Goal: Obtain resource: Download file/media

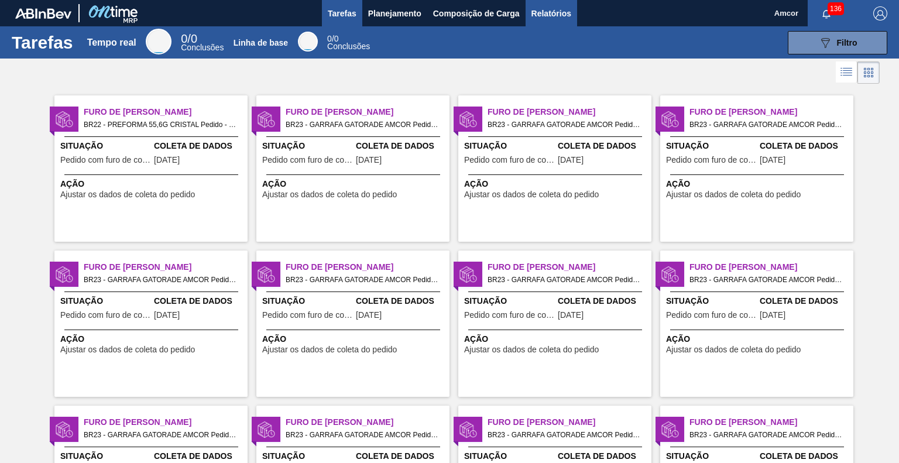
click at [544, 16] on font "Relatórios" at bounding box center [551, 13] width 40 height 9
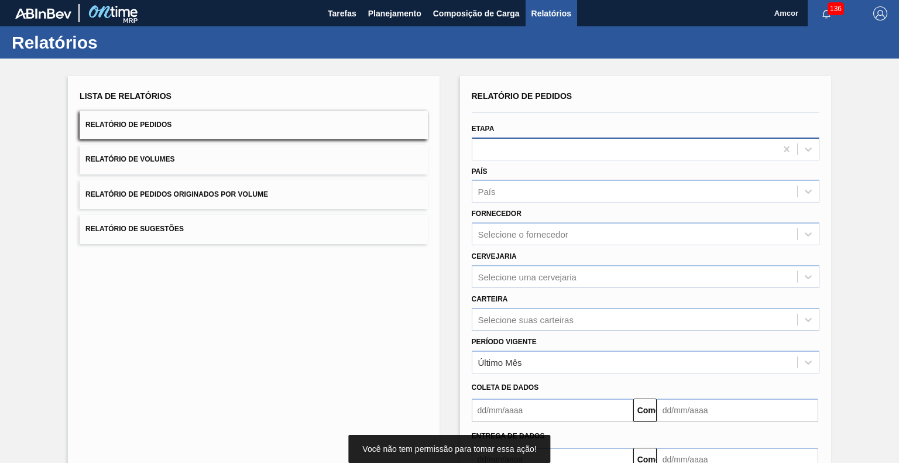
drag, startPoint x: 527, startPoint y: 149, endPoint x: 541, endPoint y: 154, distance: 15.0
click at [527, 148] on div at bounding box center [624, 148] width 304 height 17
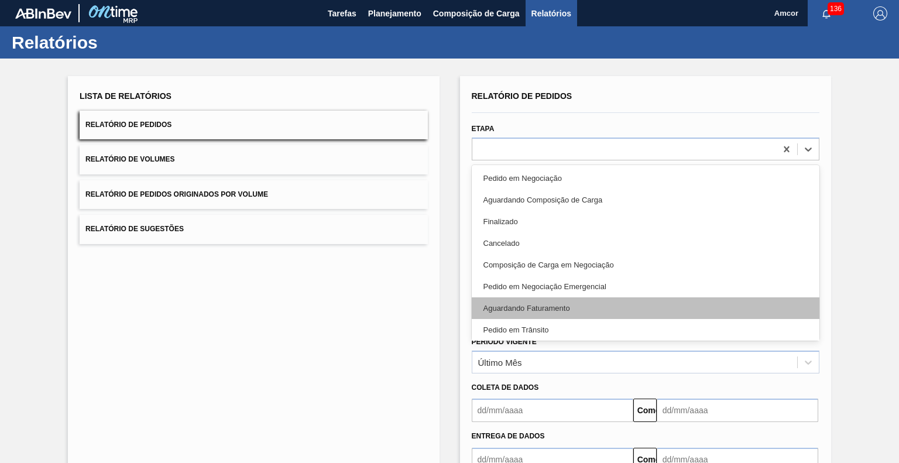
click at [527, 310] on font "Aguardando Faturamento" at bounding box center [526, 308] width 87 height 9
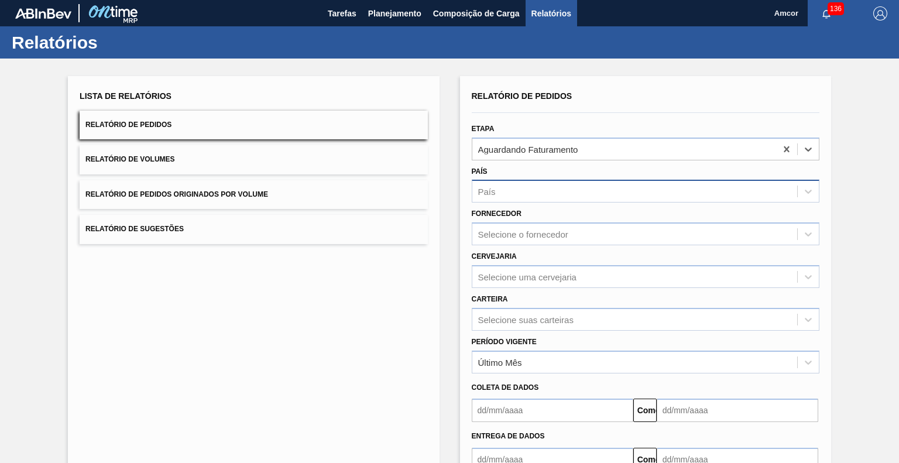
click at [513, 197] on div "País" at bounding box center [634, 191] width 325 height 17
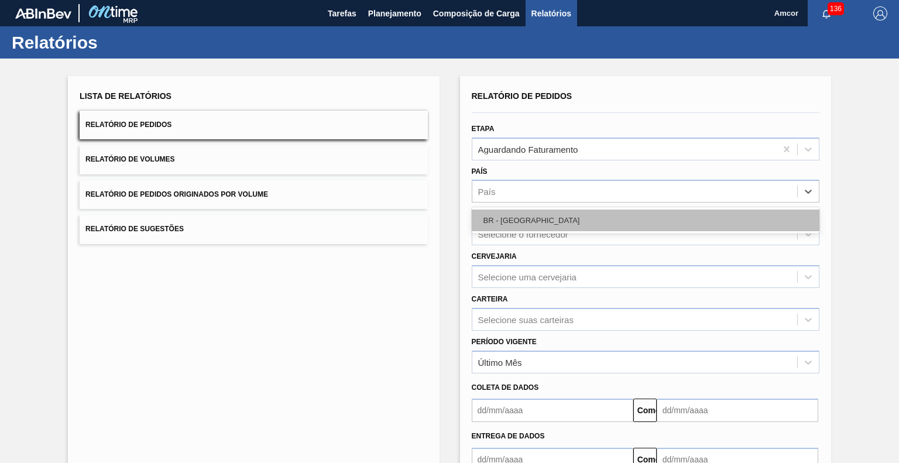
click at [529, 218] on div "BR - [GEOGRAPHIC_DATA]" at bounding box center [646, 221] width 348 height 22
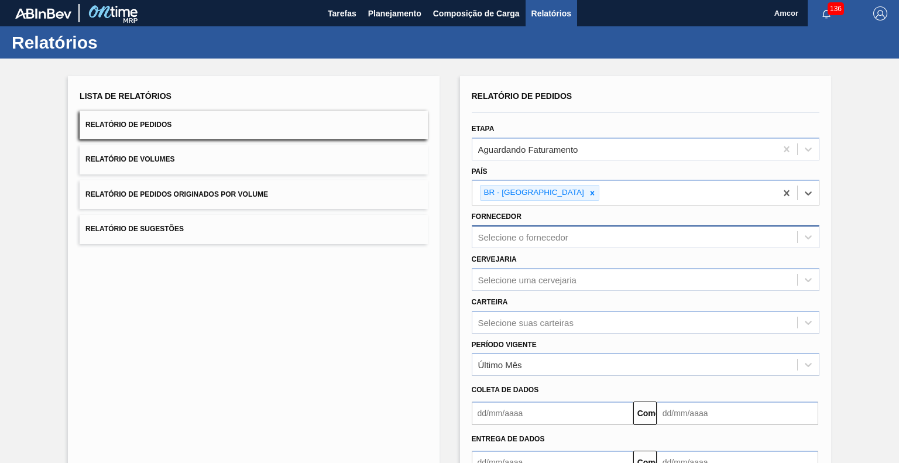
click at [544, 234] on font "Selecione o fornecedor" at bounding box center [523, 237] width 90 height 10
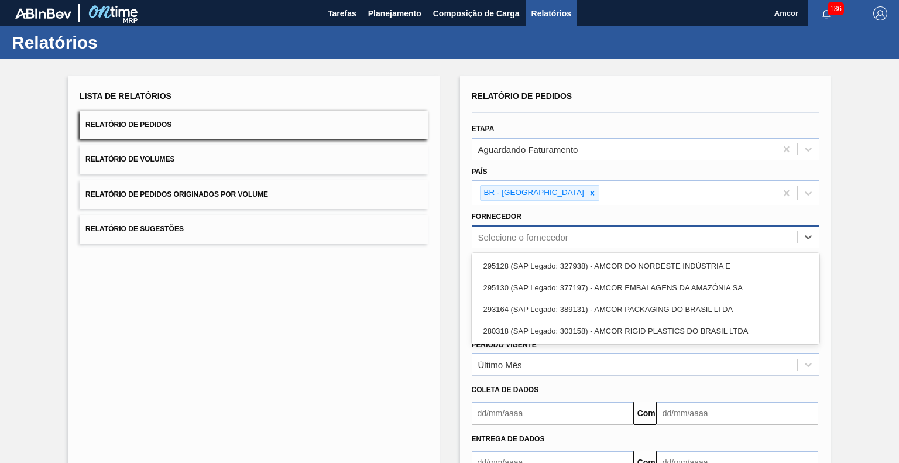
drag, startPoint x: 595, startPoint y: 259, endPoint x: 658, endPoint y: 245, distance: 65.3
click at [596, 259] on div "295128 (SAP Legado: 327938) - AMCOR DO NORDESTE INDÚSTRIA E" at bounding box center [646, 266] width 348 height 22
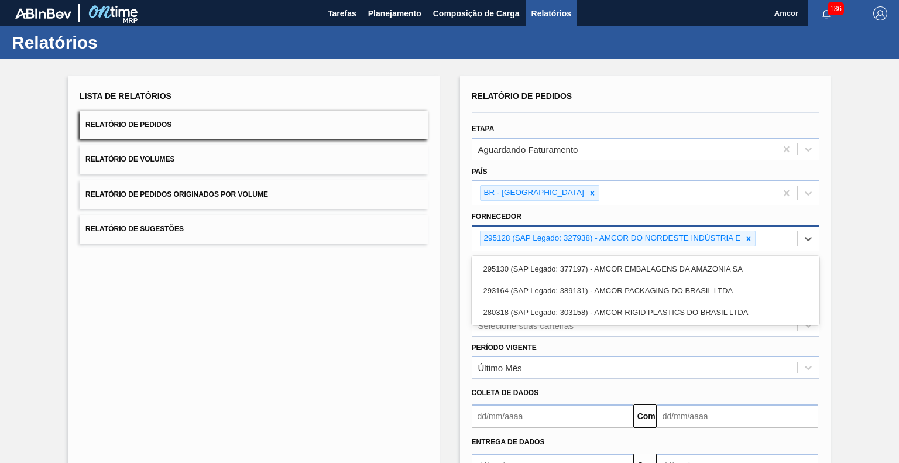
click at [763, 241] on div "295128 (SAP Legado: 327938) - AMCOR DO NORDESTE INDÚSTRIA E" at bounding box center [634, 239] width 325 height 24
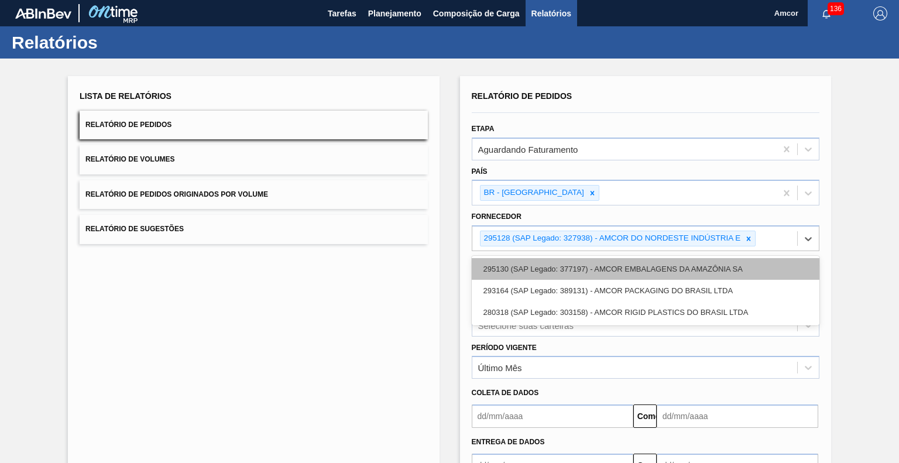
click at [712, 267] on font "295130 (SAP Legado: 377197) - AMCOR EMBALAGENS DA AMAZÔNIA SA" at bounding box center [612, 269] width 259 height 9
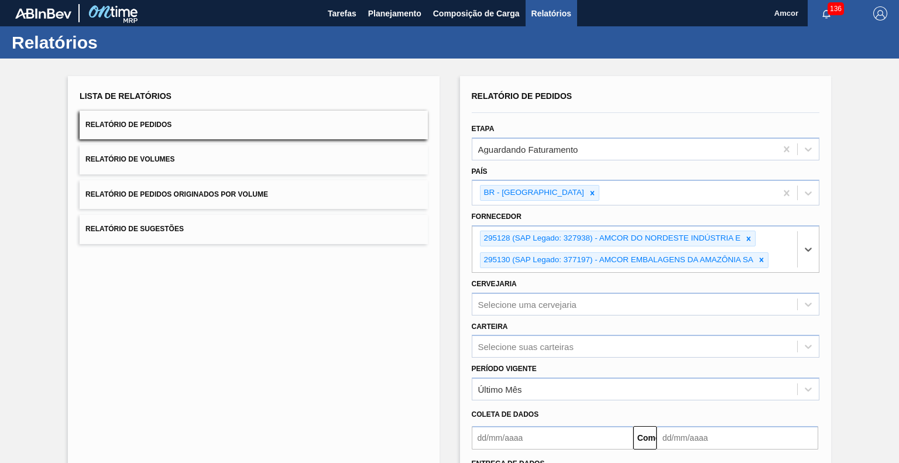
scroll to position [103, 0]
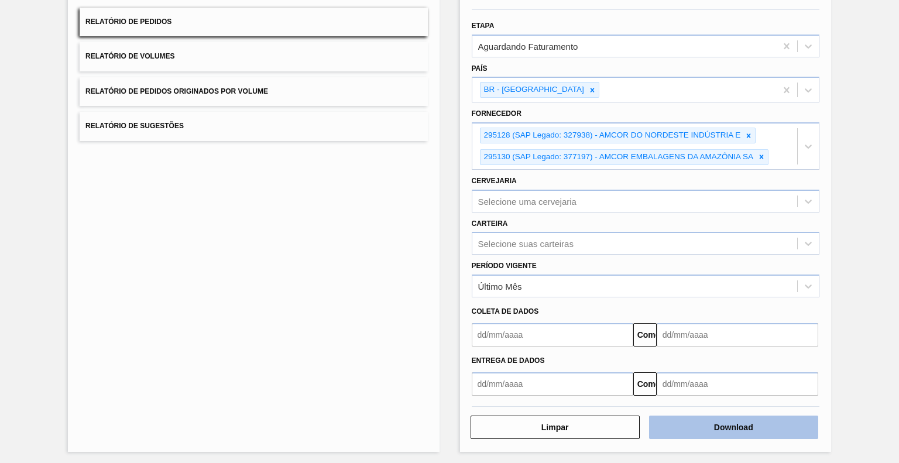
click at [690, 416] on button "Download" at bounding box center [733, 427] width 169 height 23
